Goal: Task Accomplishment & Management: Complete application form

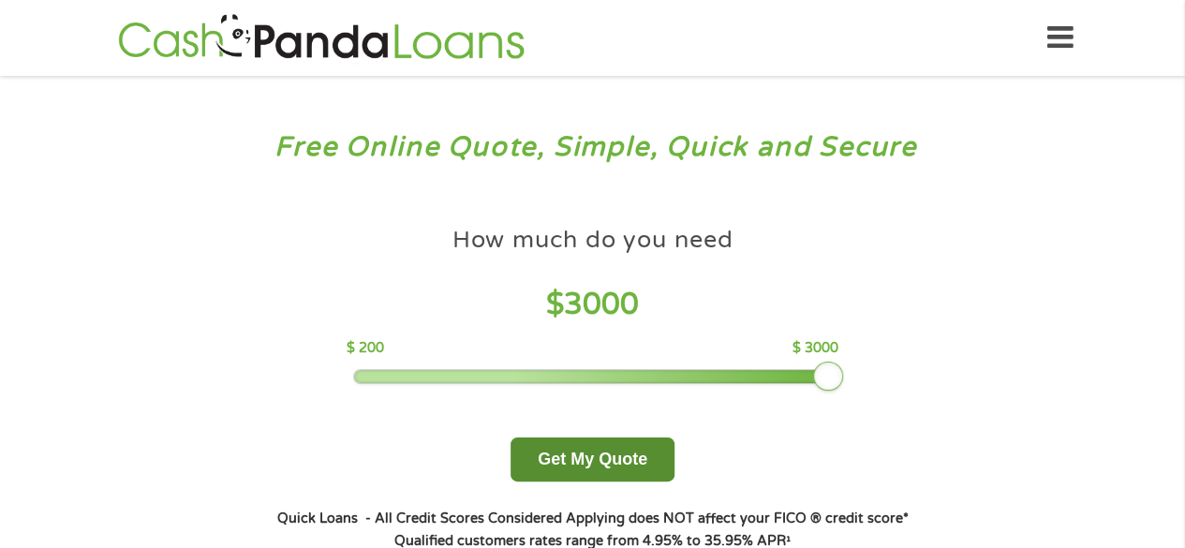
click at [628, 465] on button "Get My Quote" at bounding box center [593, 459] width 164 height 44
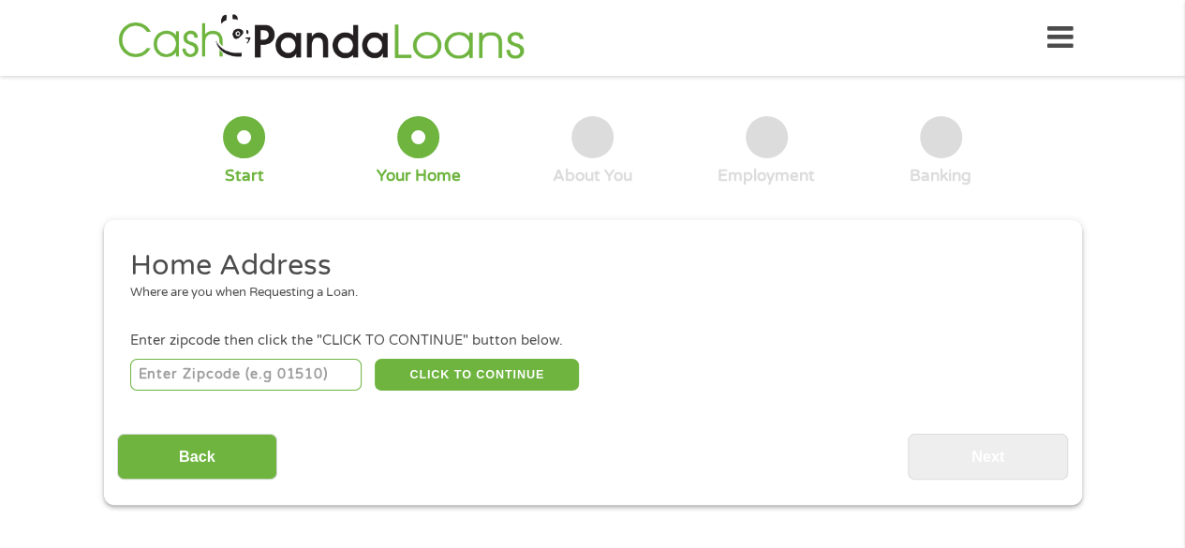
click at [174, 381] on input "number" at bounding box center [245, 375] width 231 height 32
type input "19124"
select select "[US_STATE]"
type input "19124"
click at [504, 382] on button "CLICK TO CONTINUE" at bounding box center [477, 375] width 204 height 32
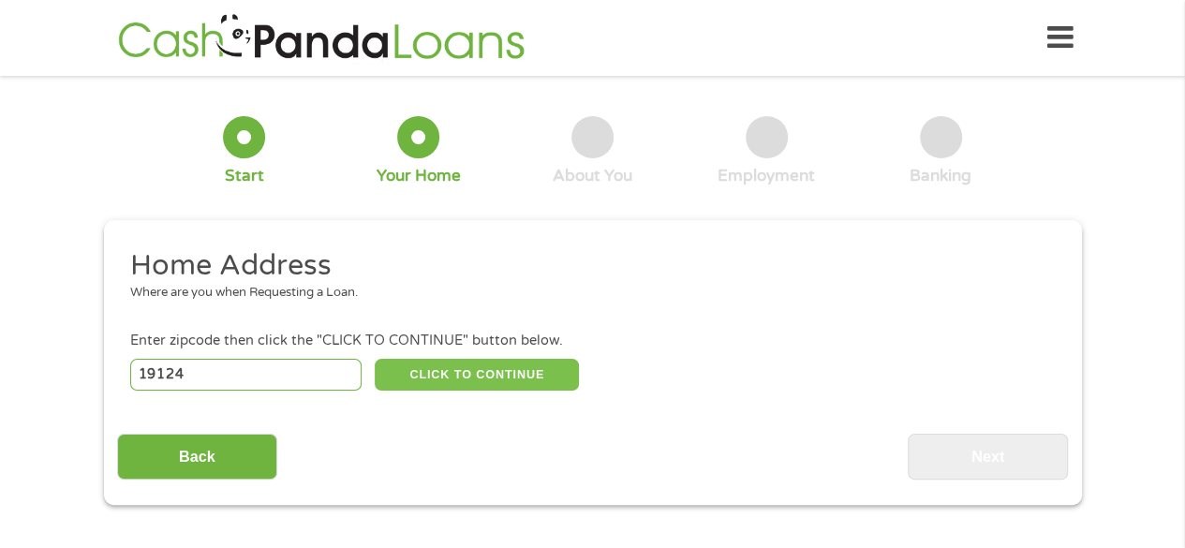
type input "19124"
type input "[GEOGRAPHIC_DATA]"
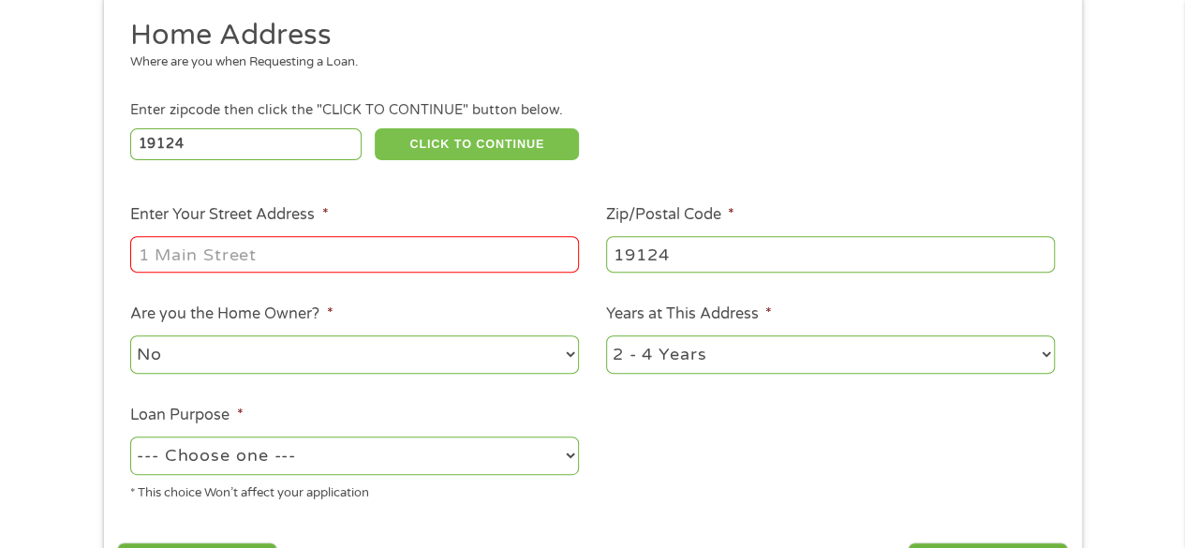
scroll to position [237, 0]
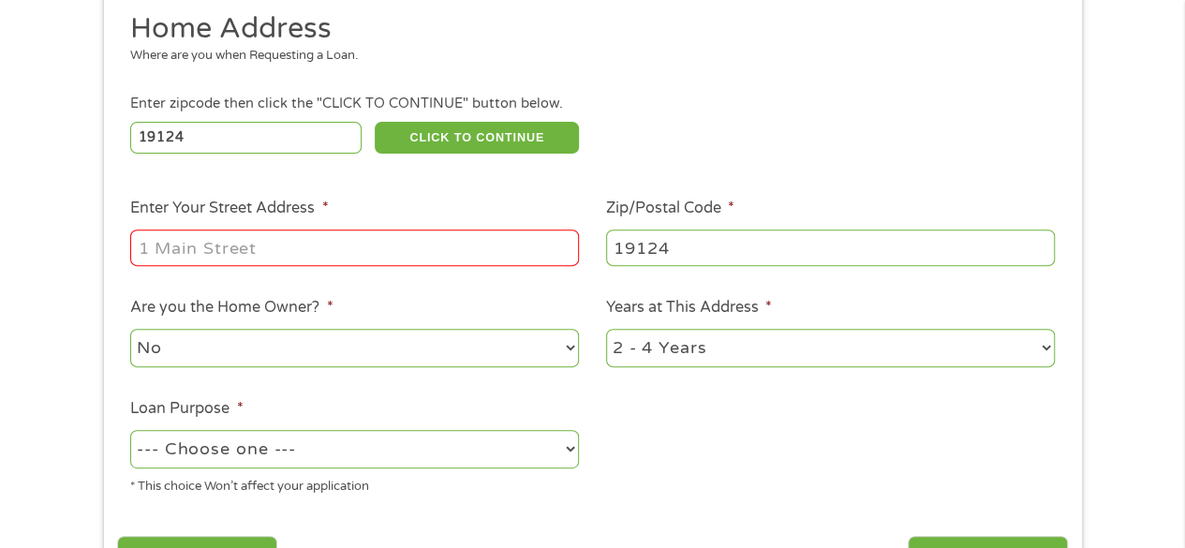
click at [446, 249] on input "Enter Your Street Address *" at bounding box center [354, 247] width 449 height 36
type input "[STREET_ADDRESS][PERSON_NAME]"
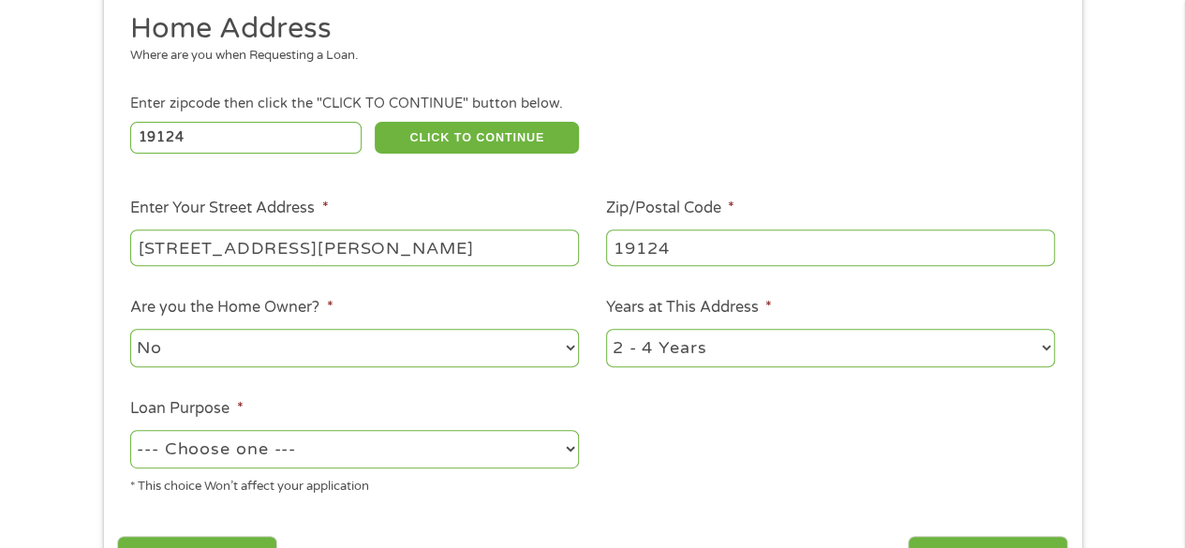
click at [440, 448] on select "--- Choose one --- Pay Bills Debt Consolidation Home Improvement Major Purchase…" at bounding box center [354, 449] width 449 height 38
select select "paybills"
click at [130, 431] on select "--- Choose one --- Pay Bills Debt Consolidation Home Improvement Major Purchase…" at bounding box center [354, 449] width 449 height 38
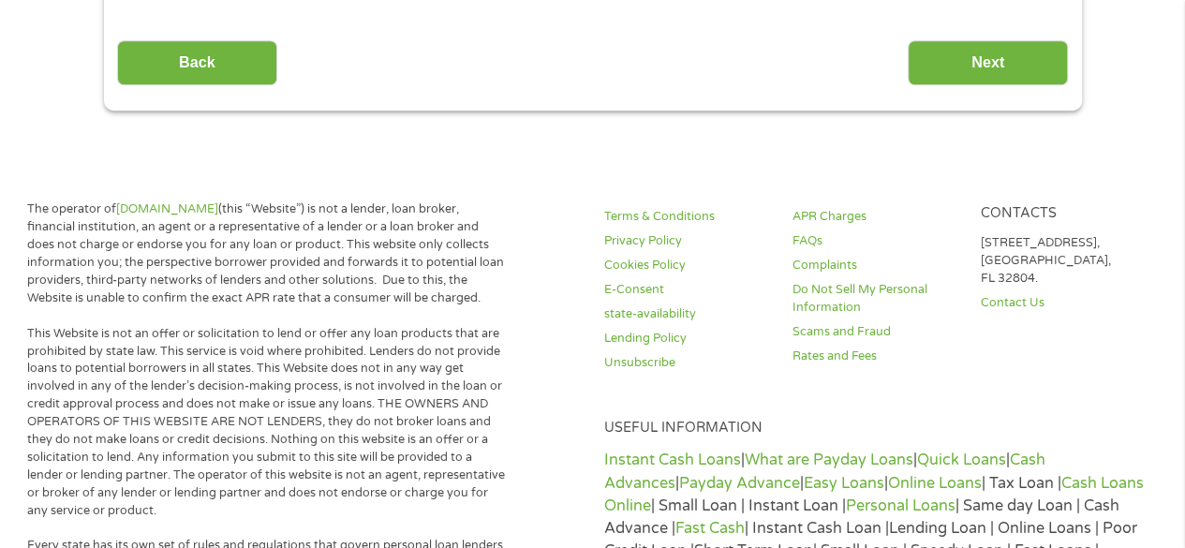
scroll to position [676, 0]
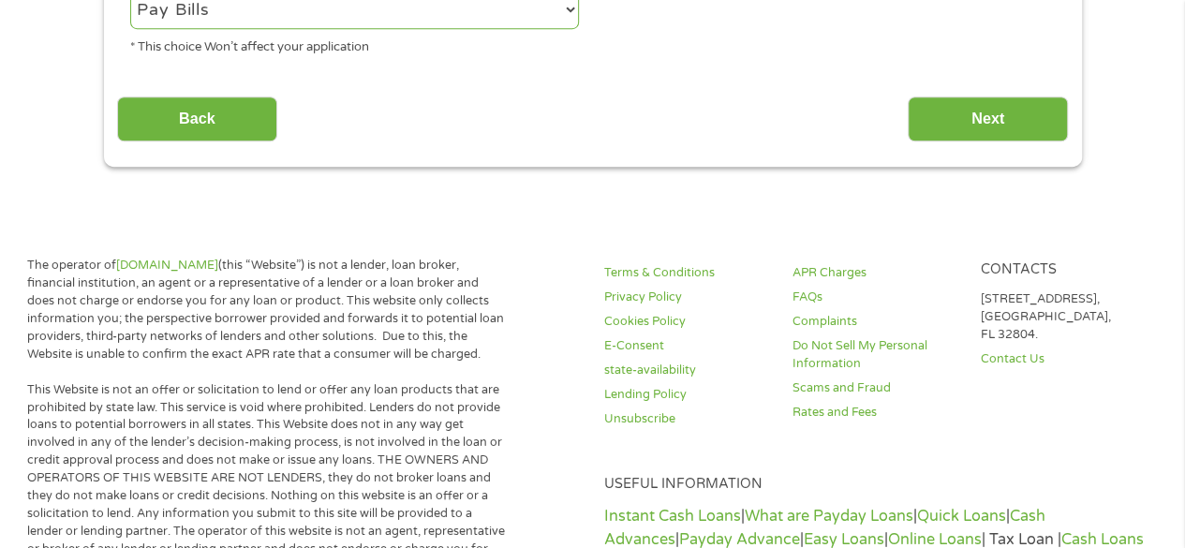
click at [1005, 130] on input "Next" at bounding box center [988, 119] width 160 height 46
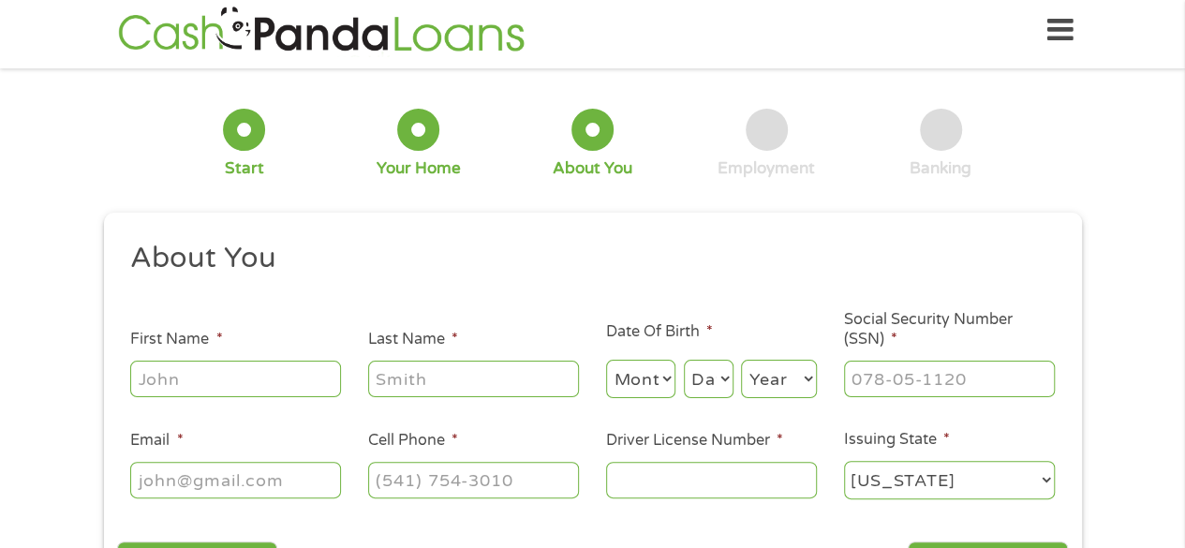
scroll to position [0, 0]
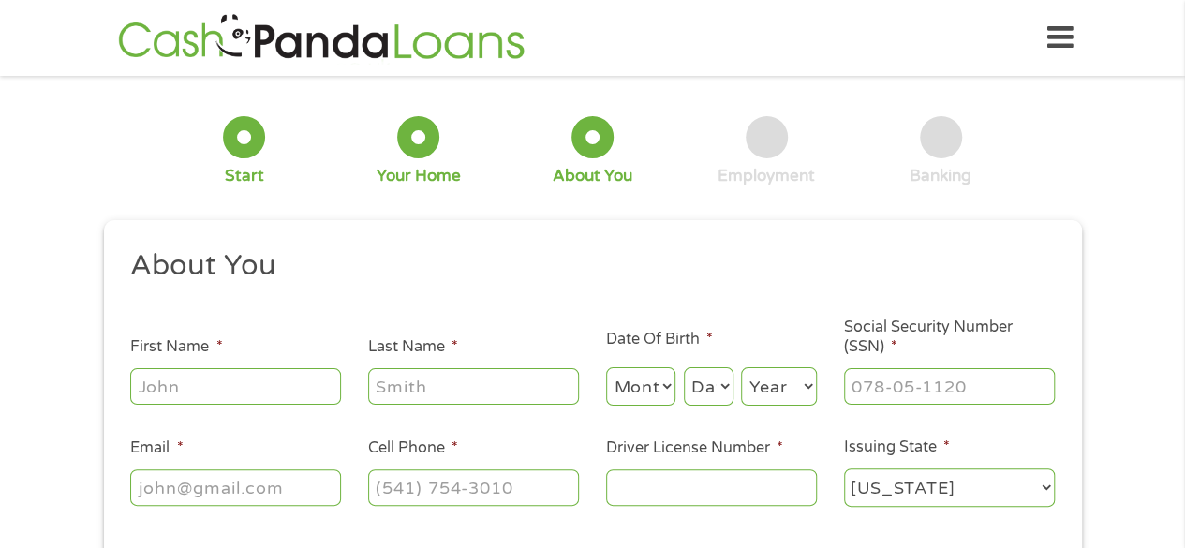
click at [184, 380] on input "First Name *" at bounding box center [235, 386] width 211 height 36
type input "[PERSON_NAME]"
type input "[EMAIL_ADDRESS][DOMAIN_NAME]"
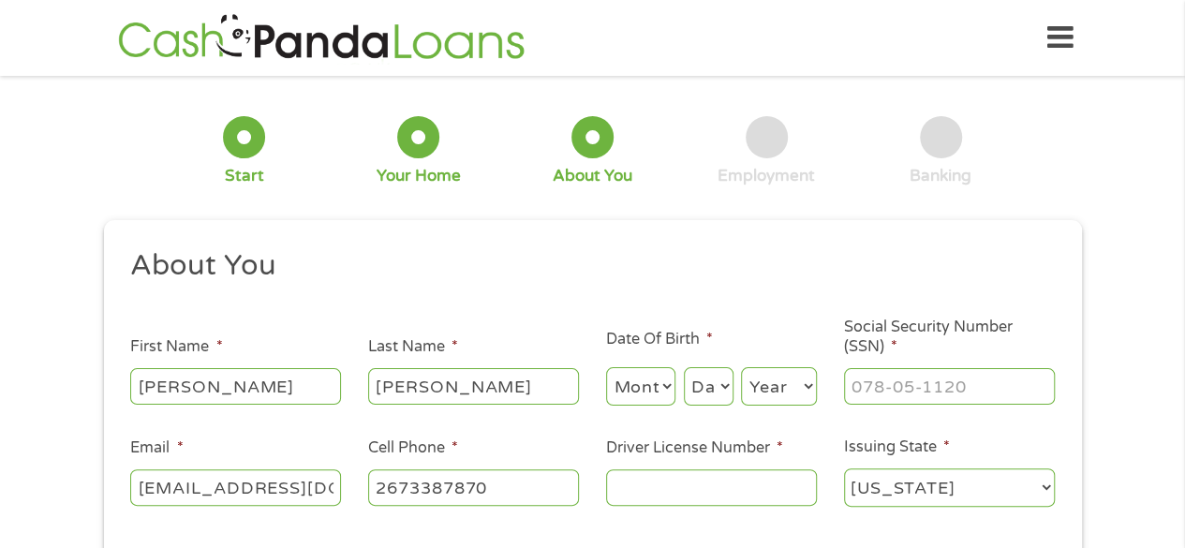
type input "[PHONE_NUMBER]"
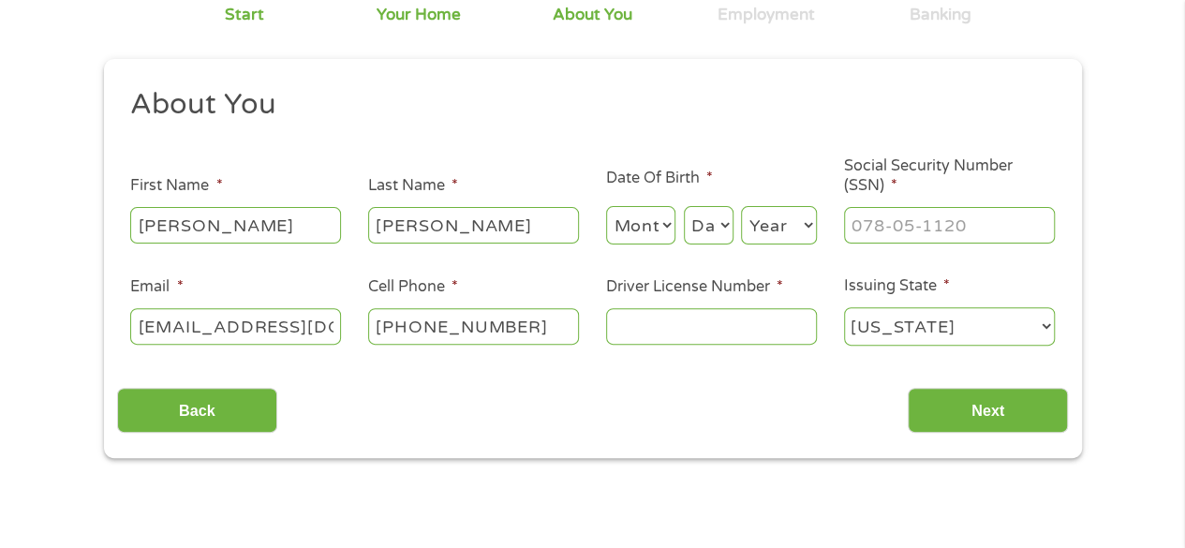
scroll to position [167, 0]
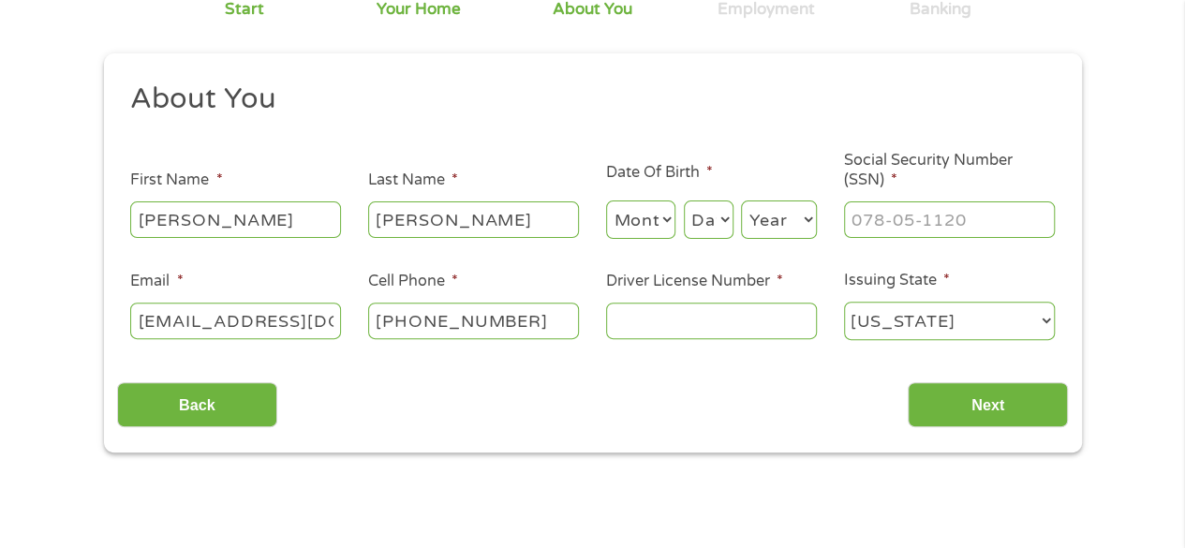
click at [673, 328] on input "Driver License Number *" at bounding box center [711, 321] width 211 height 36
click at [626, 314] on input "Driver License Number *" at bounding box center [711, 321] width 211 height 36
type input "2"
type input "34623289"
click at [965, 405] on input "Next" at bounding box center [988, 405] width 160 height 46
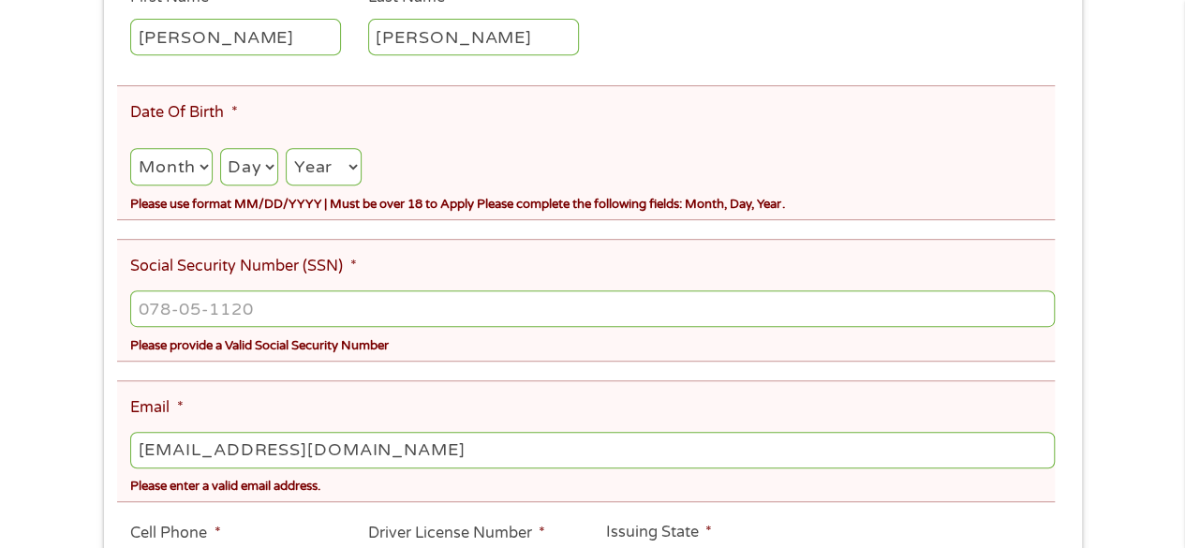
scroll to position [392, 0]
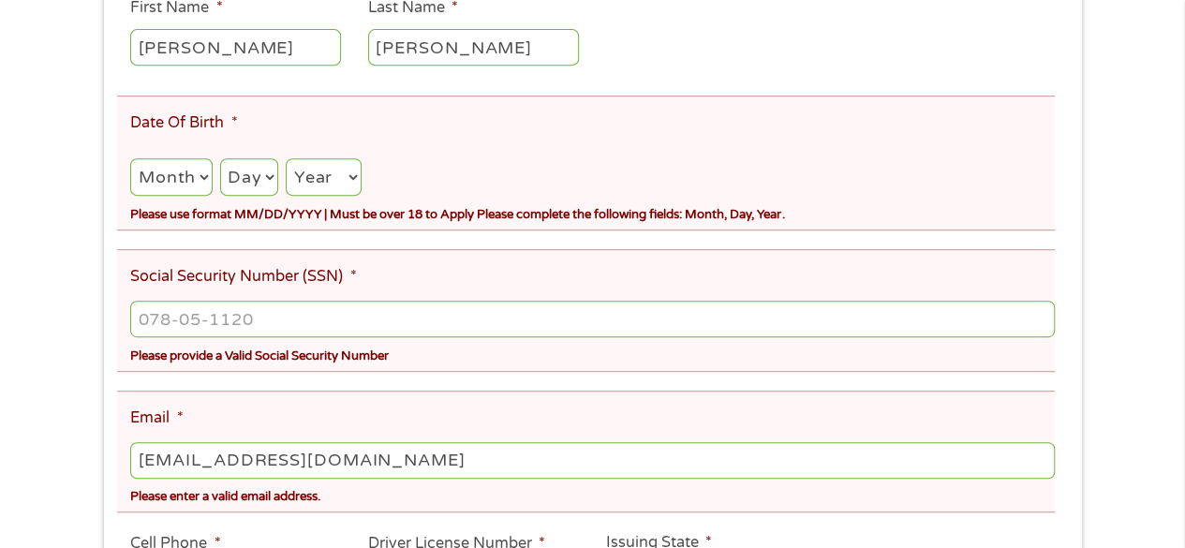
click at [188, 178] on select "Month 1 2 3 4 5 6 7 8 9 10 11 12" at bounding box center [170, 177] width 81 height 38
select select "11"
click at [130, 158] on select "Month 1 2 3 4 5 6 7 8 9 10 11 12" at bounding box center [170, 177] width 81 height 38
click at [245, 180] on select "Day 1 2 3 4 5 6 7 8 9 10 11 12 13 14 15 16 17 18 19 20 21 22 23 24 25 26 27 28 …" at bounding box center [249, 177] width 58 height 38
select select "10"
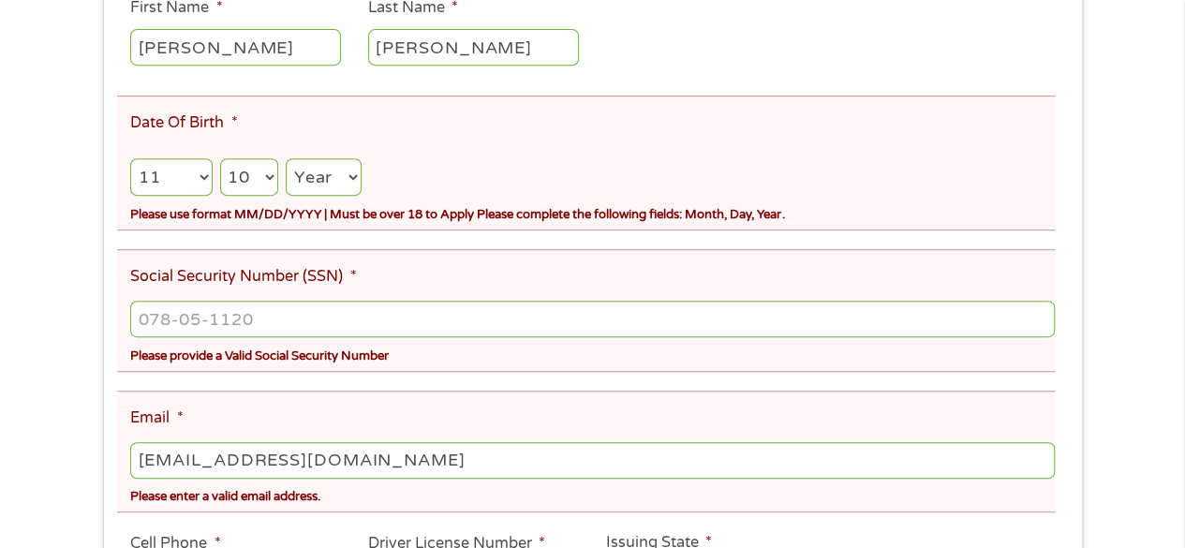
click at [220, 158] on select "Day 1 2 3 4 5 6 7 8 9 10 11 12 13 14 15 16 17 18 19 20 21 22 23 24 25 26 27 28 …" at bounding box center [249, 177] width 58 height 38
click at [330, 170] on select "Year [DATE] 2006 2005 2004 2003 2002 2001 2000 1999 1998 1997 1996 1995 1994 19…" at bounding box center [324, 177] width 76 height 38
select select "1994"
click at [287, 158] on select "Year [DATE] 2006 2005 2004 2003 2002 2001 2000 1999 1998 1997 1996 1995 1994 19…" at bounding box center [324, 177] width 76 height 38
click at [164, 314] on input "Social Security Number (SSN) *" at bounding box center [592, 319] width 924 height 36
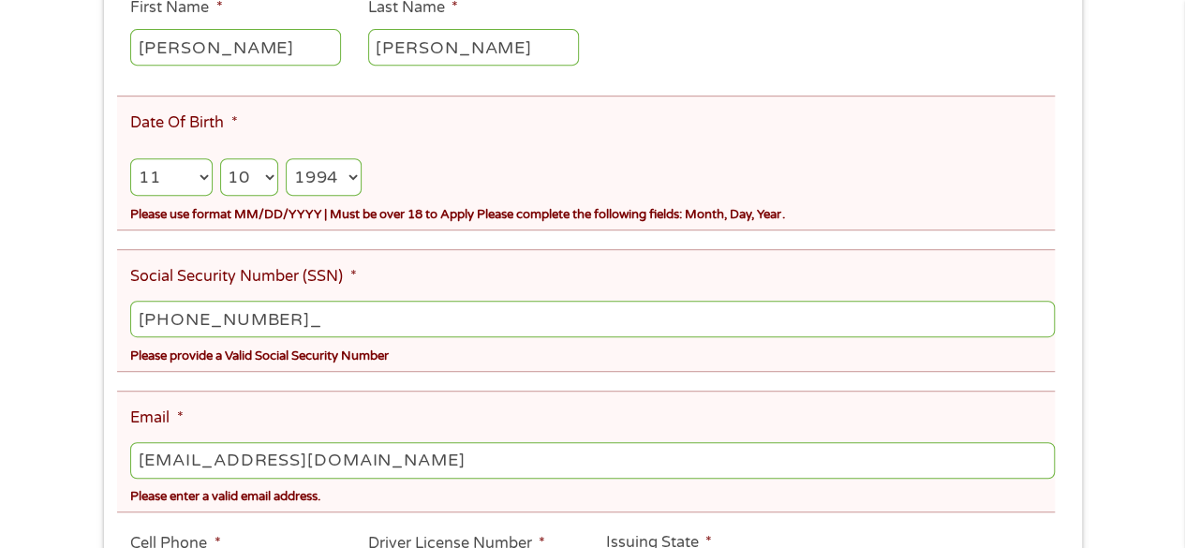
type input "075-84-6913"
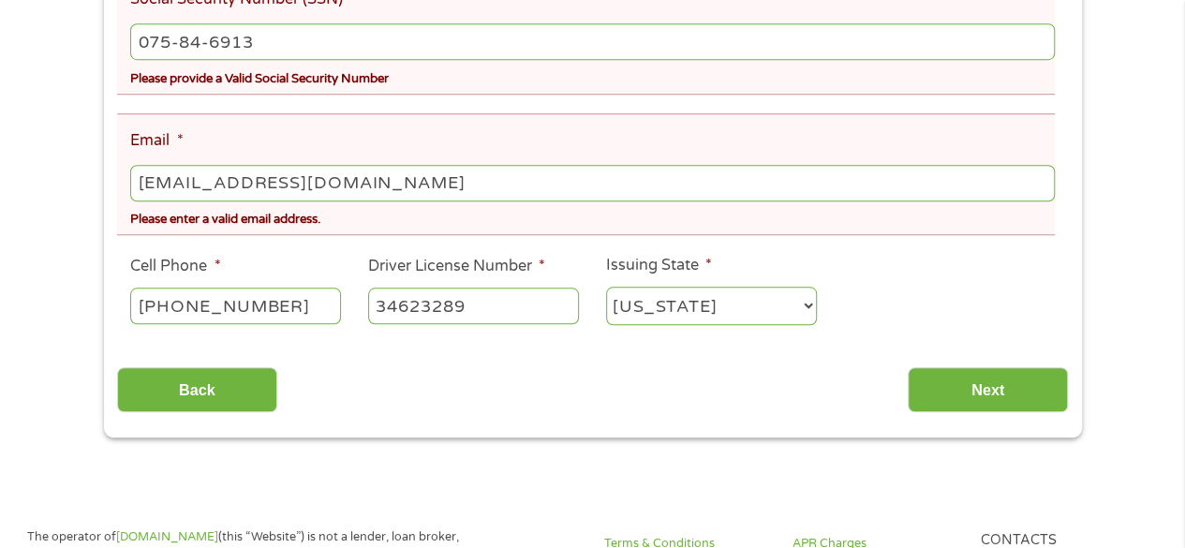
scroll to position [671, 0]
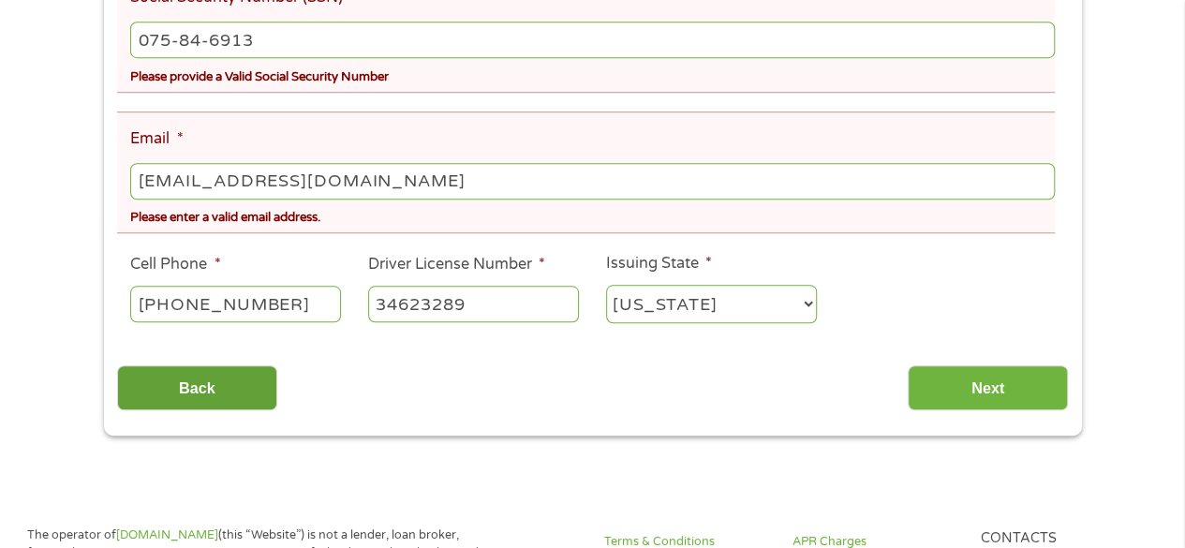
click at [227, 401] on input "Back" at bounding box center [197, 388] width 160 height 46
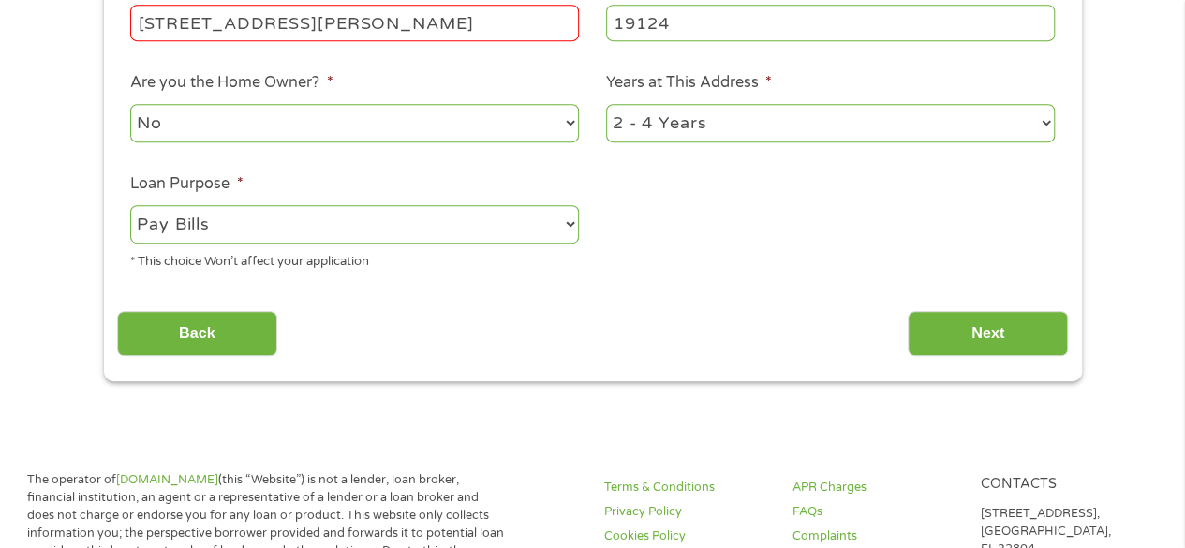
scroll to position [464, 0]
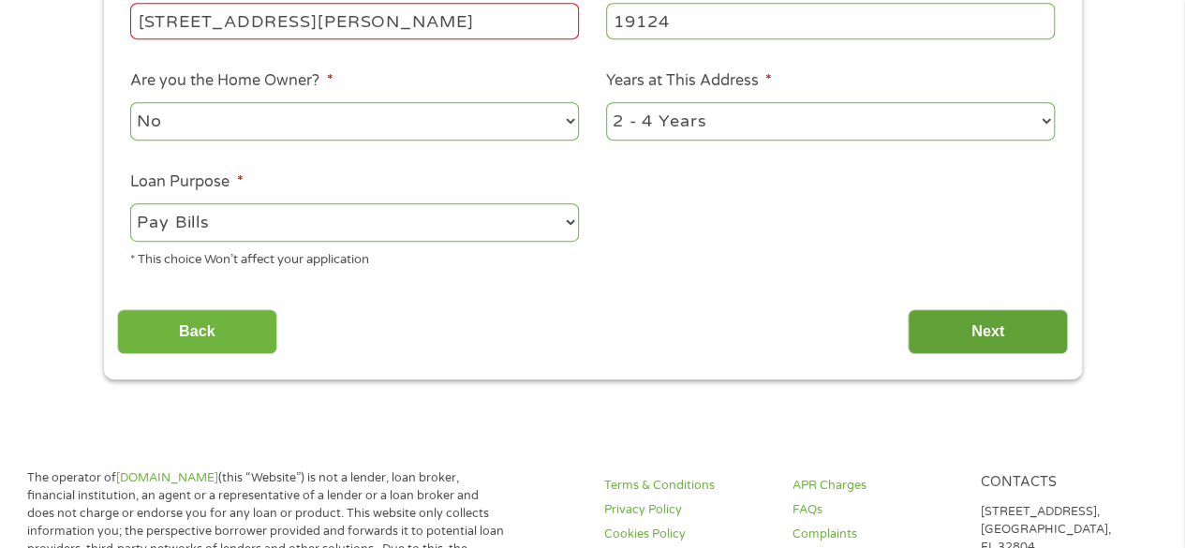
click at [1010, 333] on input "Next" at bounding box center [988, 332] width 160 height 46
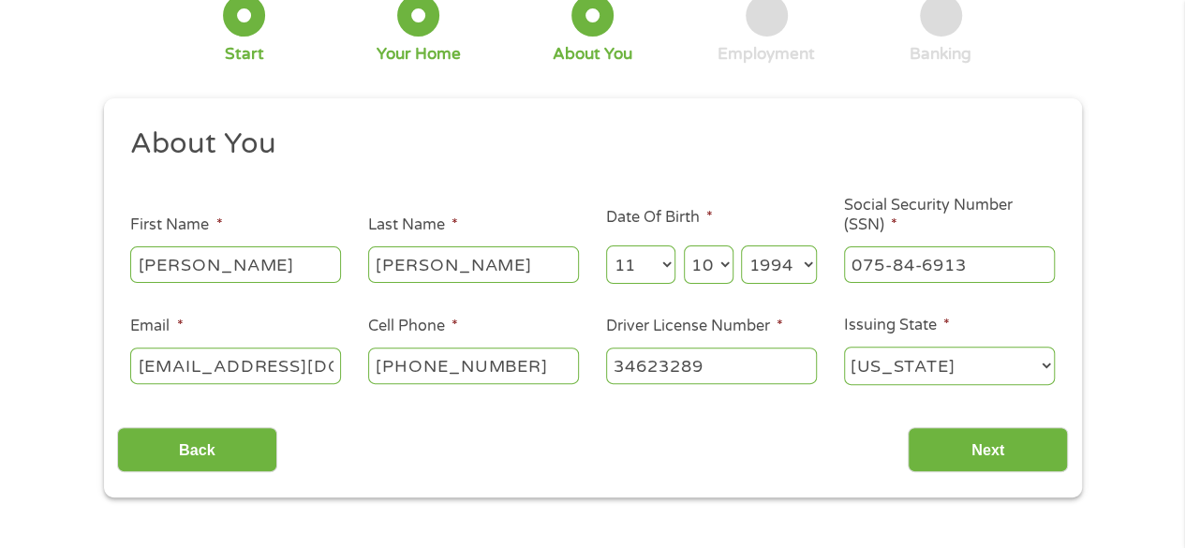
scroll to position [192, 0]
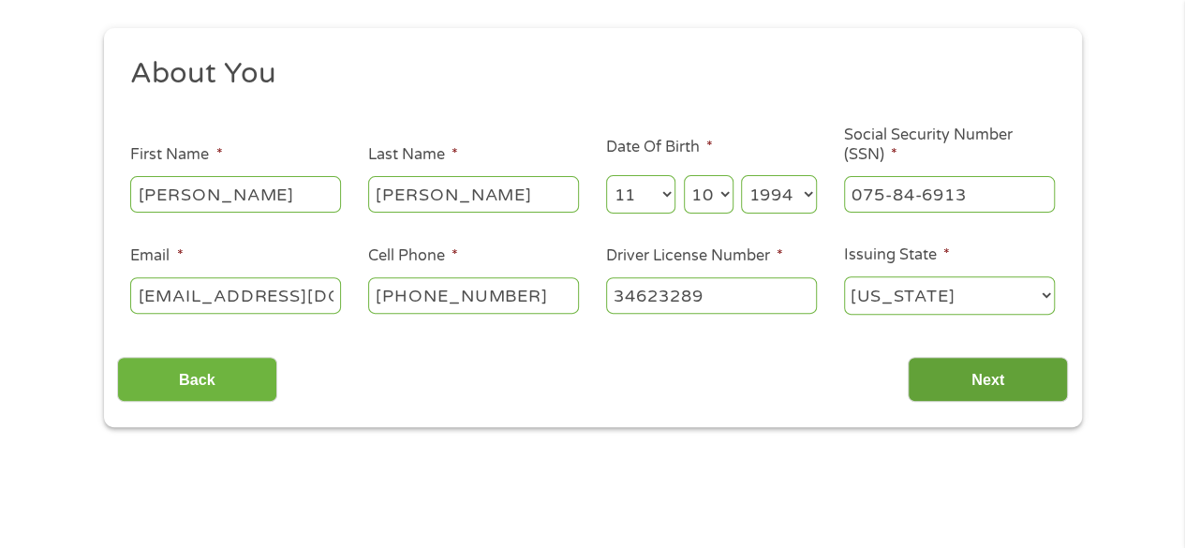
click at [1008, 396] on input "Next" at bounding box center [988, 380] width 160 height 46
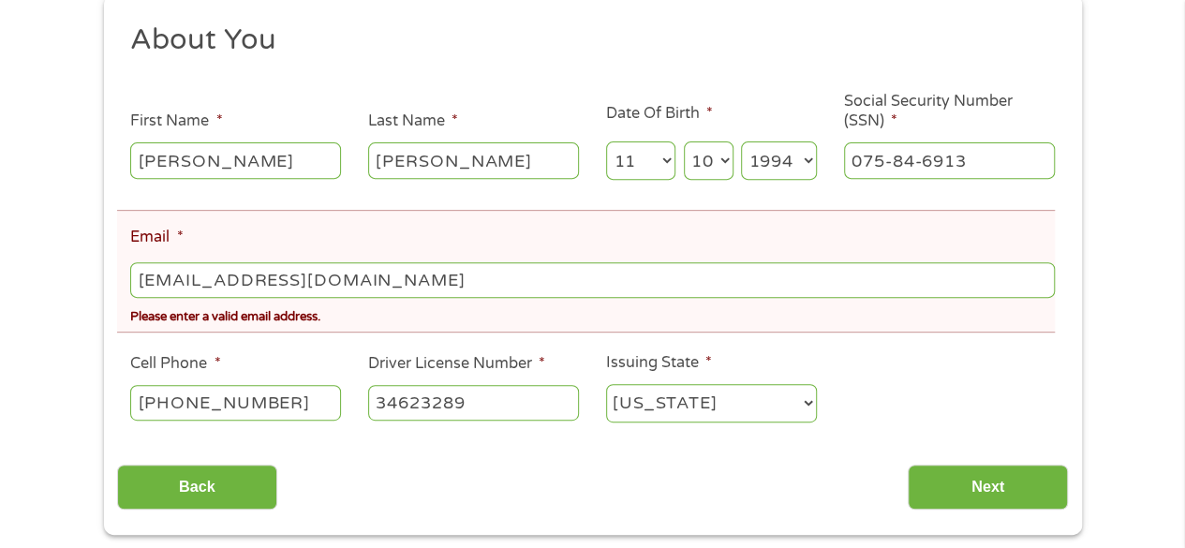
scroll to position [299, 0]
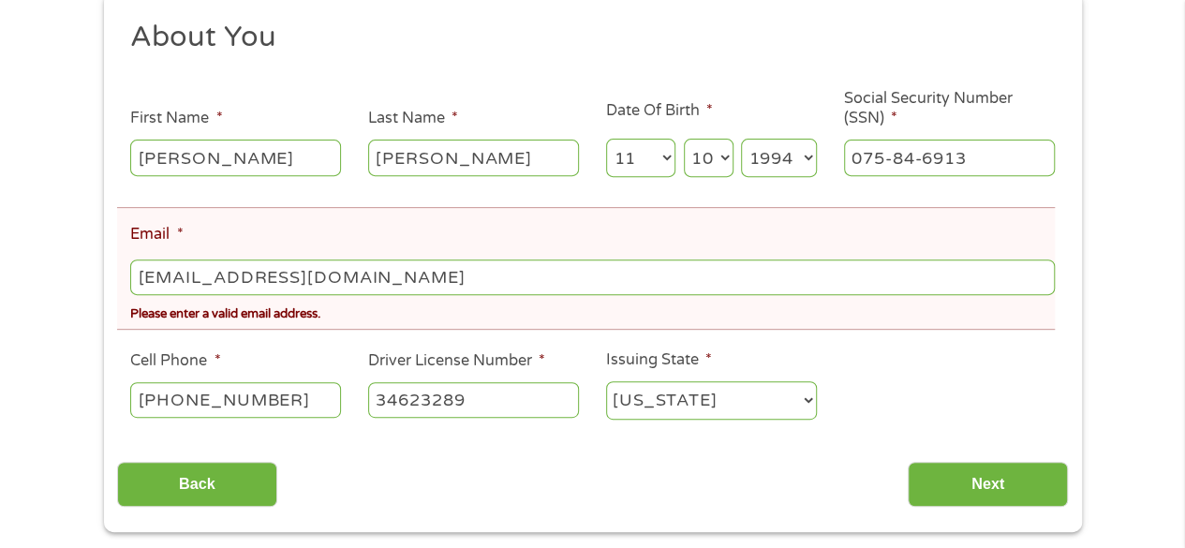
click at [1008, 495] on input "Next" at bounding box center [988, 485] width 160 height 46
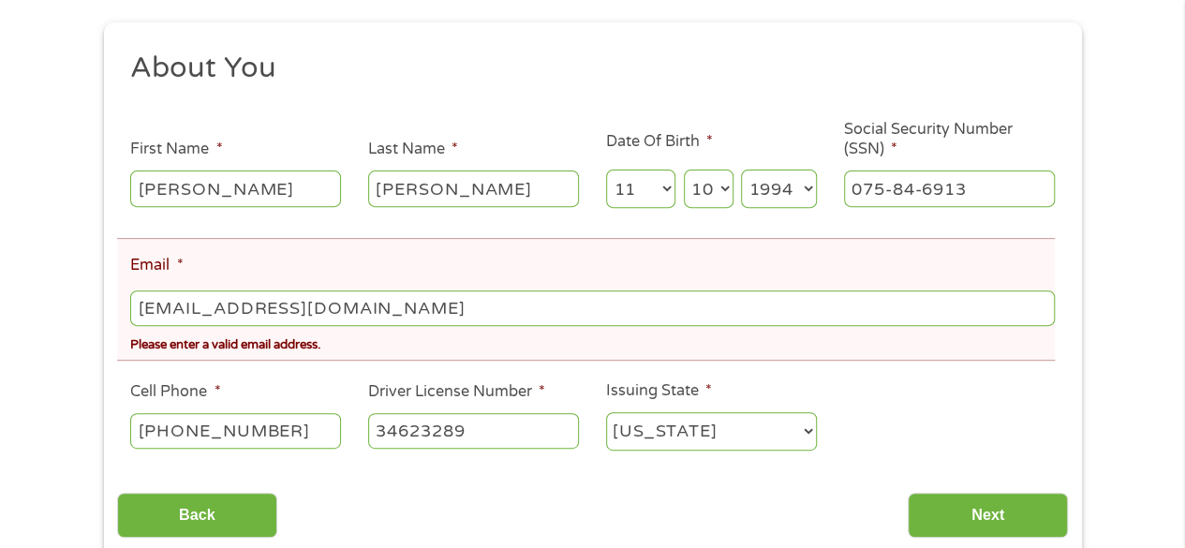
scroll to position [281, 0]
